Goal: Information Seeking & Learning: Learn about a topic

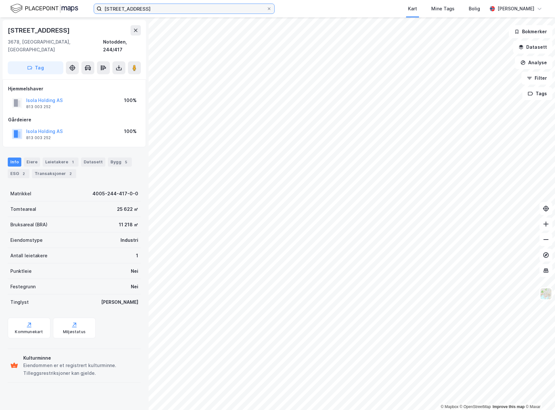
click at [175, 13] on input "[STREET_ADDRESS]" at bounding box center [184, 9] width 165 height 10
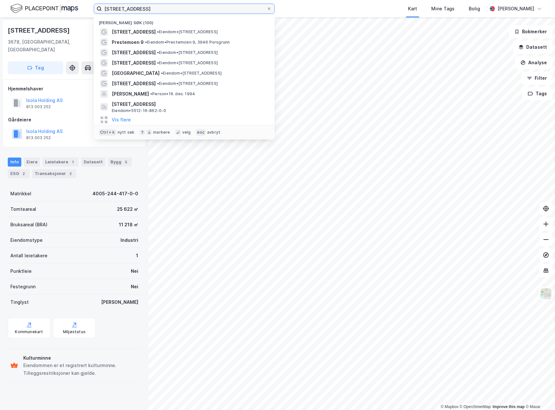
click at [175, 13] on input "[STREET_ADDRESS]" at bounding box center [184, 9] width 165 height 10
paste input "[STREET_ADDRESS]"
type input "[STREET_ADDRESS]"
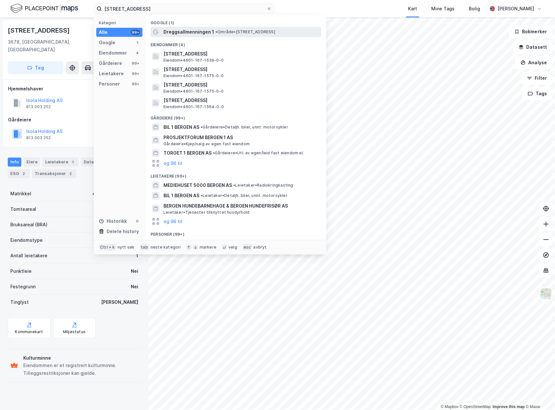
click at [200, 31] on span "Dreggsallmenningen 1" at bounding box center [188, 32] width 51 height 8
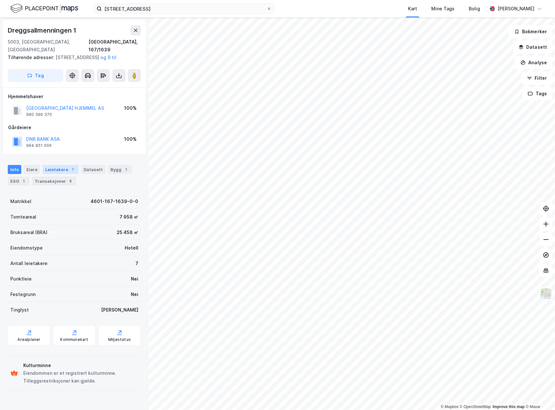
click at [53, 169] on div "Leietakere 7" at bounding box center [61, 169] width 36 height 9
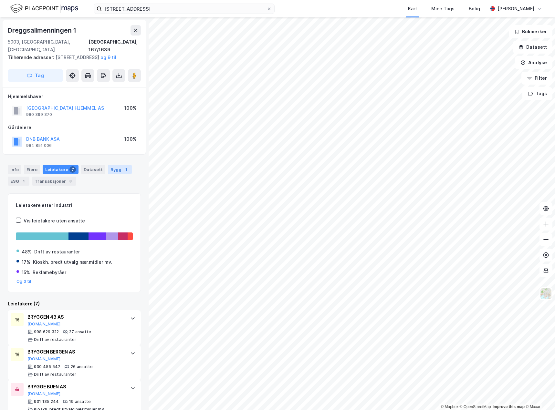
click at [111, 172] on div "Bygg 1" at bounding box center [120, 169] width 24 height 9
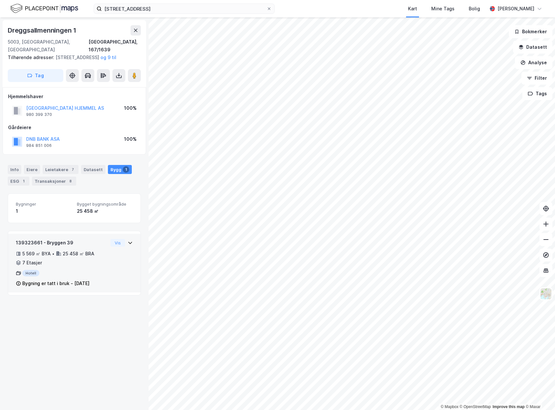
click at [112, 272] on div "139323661 - Bryggen 39 5 569 ㎡ BYA • 25 458 ㎡ BRA • 7 Etasjer Hotell Bygning er…" at bounding box center [74, 266] width 117 height 54
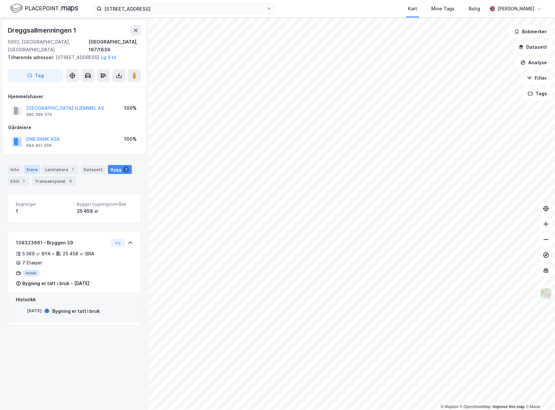
click at [35, 171] on div "Eiere" at bounding box center [32, 169] width 16 height 9
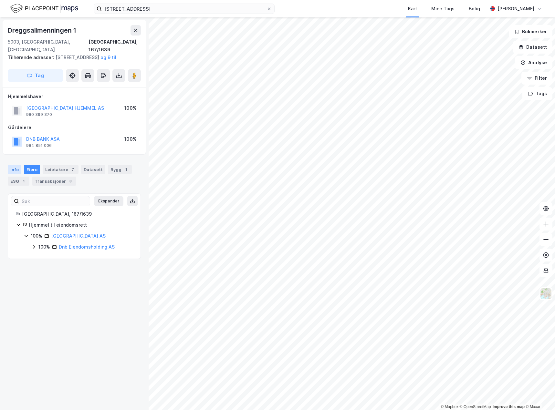
click at [16, 169] on div "Info" at bounding box center [15, 169] width 14 height 9
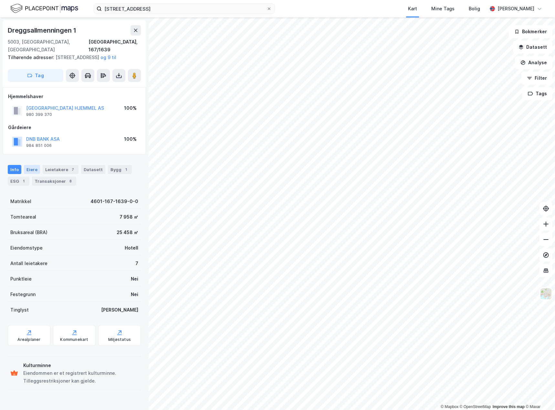
click at [30, 168] on div "Eiere" at bounding box center [32, 169] width 16 height 9
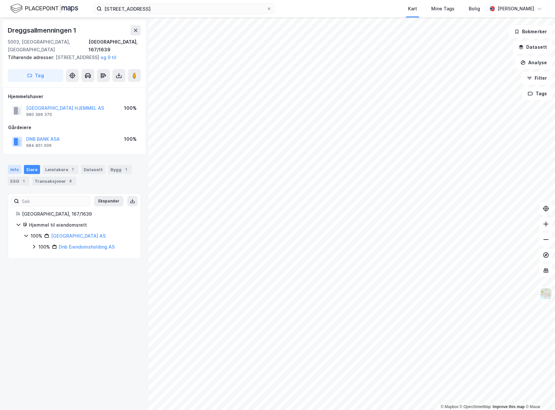
click at [15, 172] on div "Info" at bounding box center [15, 169] width 14 height 9
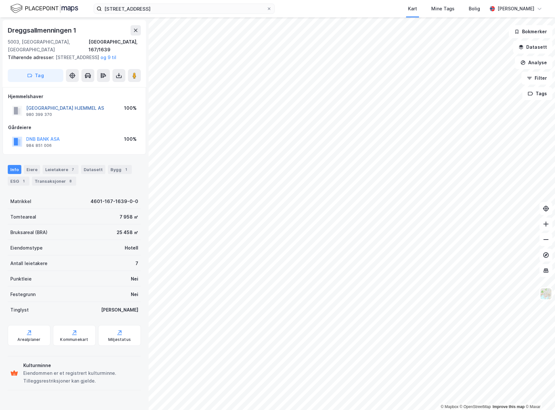
click at [0, 0] on button "[GEOGRAPHIC_DATA] HJEMMEL AS" at bounding box center [0, 0] width 0 height 0
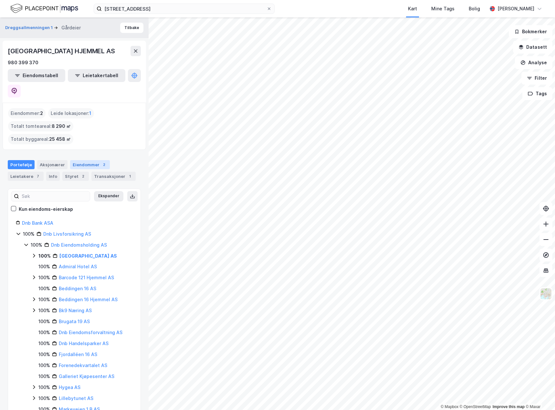
click at [85, 160] on div "Eiendommer 2" at bounding box center [90, 164] width 40 height 9
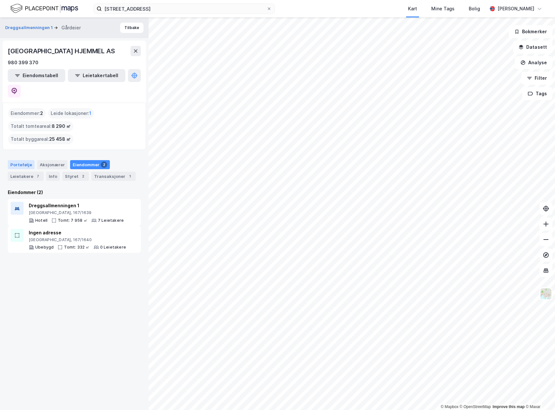
click at [16, 160] on div "Portefølje" at bounding box center [21, 164] width 27 height 9
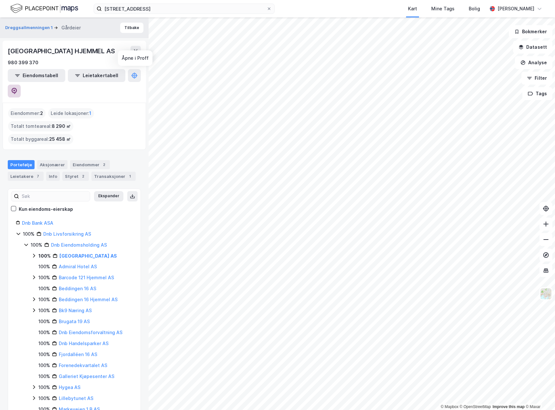
click at [17, 88] on icon at bounding box center [14, 91] width 6 height 6
click at [131, 9] on input "[STREET_ADDRESS]" at bounding box center [184, 9] width 165 height 10
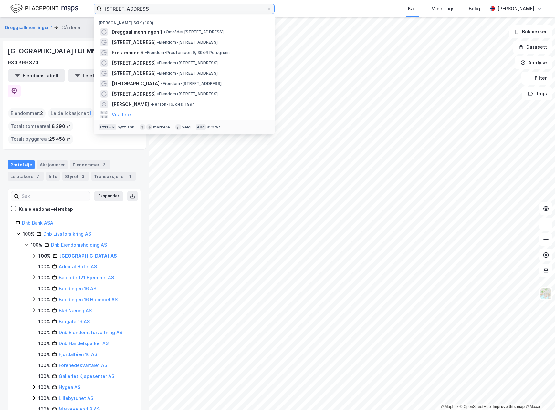
click at [131, 9] on input "[STREET_ADDRESS]" at bounding box center [184, 9] width 165 height 10
click at [106, 8] on input "[STREET_ADDRESS]" at bounding box center [184, 9] width 165 height 10
